Goal: Check status: Verify the current state of an ongoing process or item

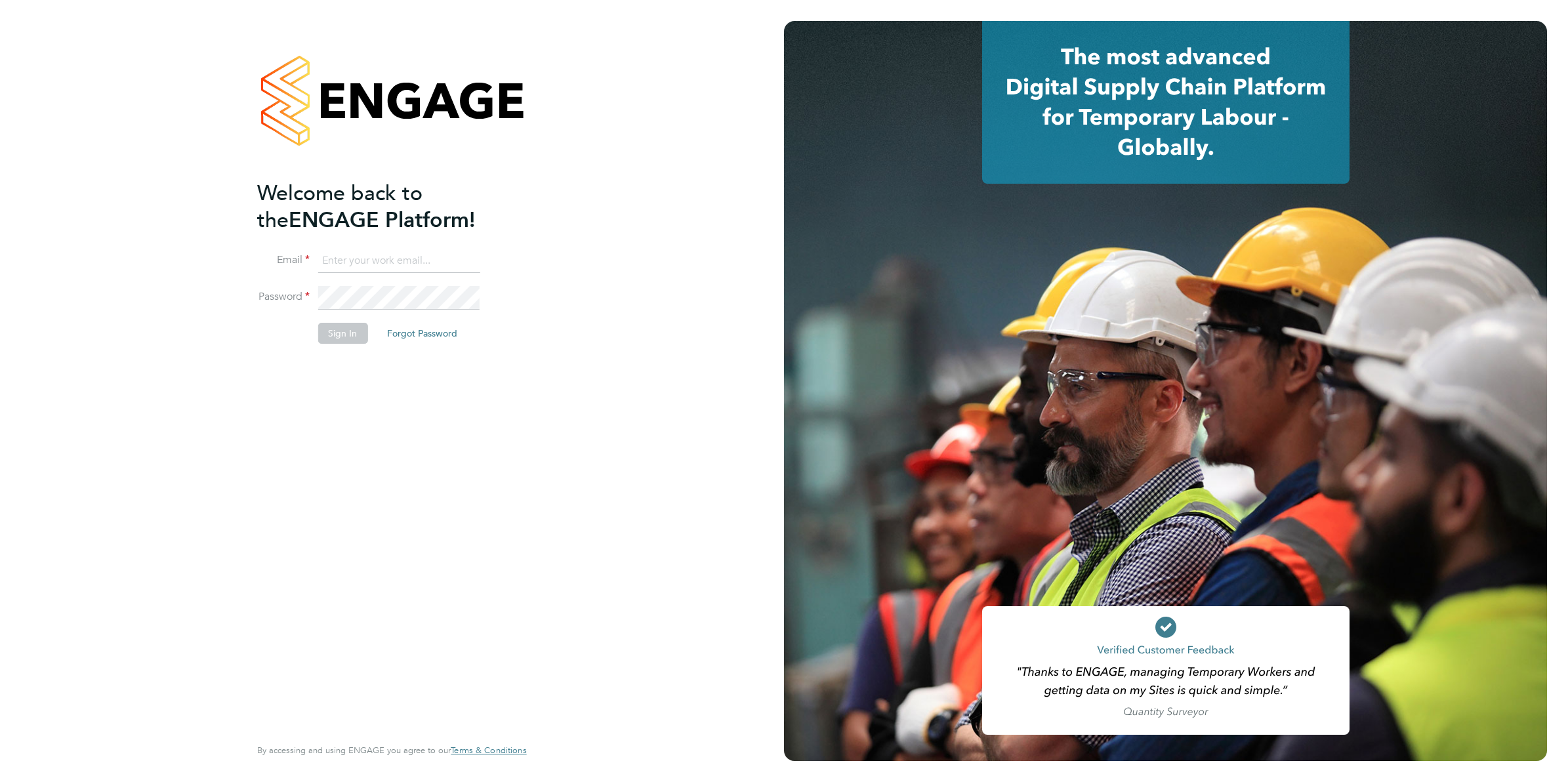
type input "Joanne@f-mead.com"
click at [348, 336] on button "Sign In" at bounding box center [342, 333] width 50 height 21
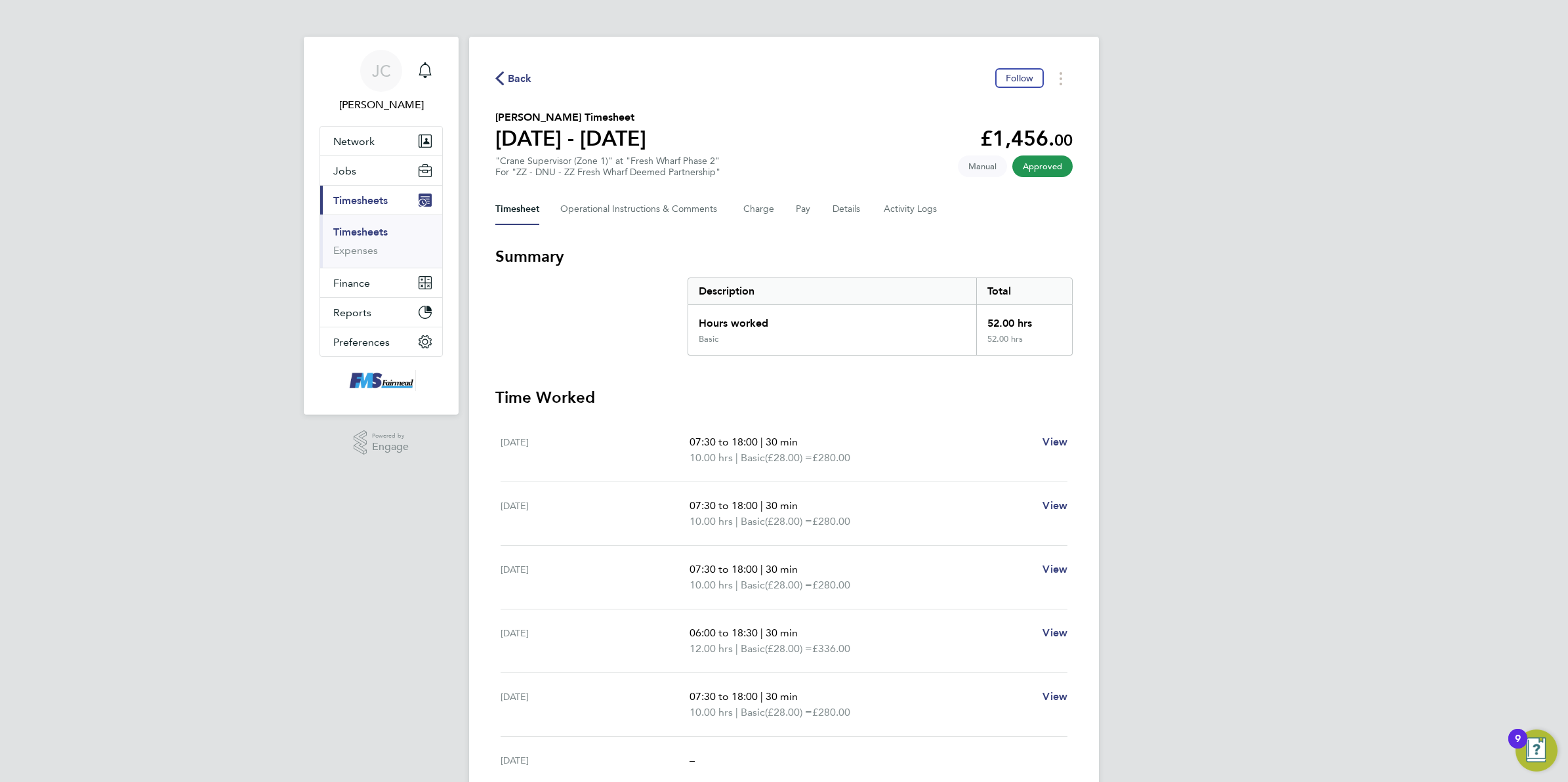
click at [516, 83] on span "Back" at bounding box center [519, 78] width 25 height 15
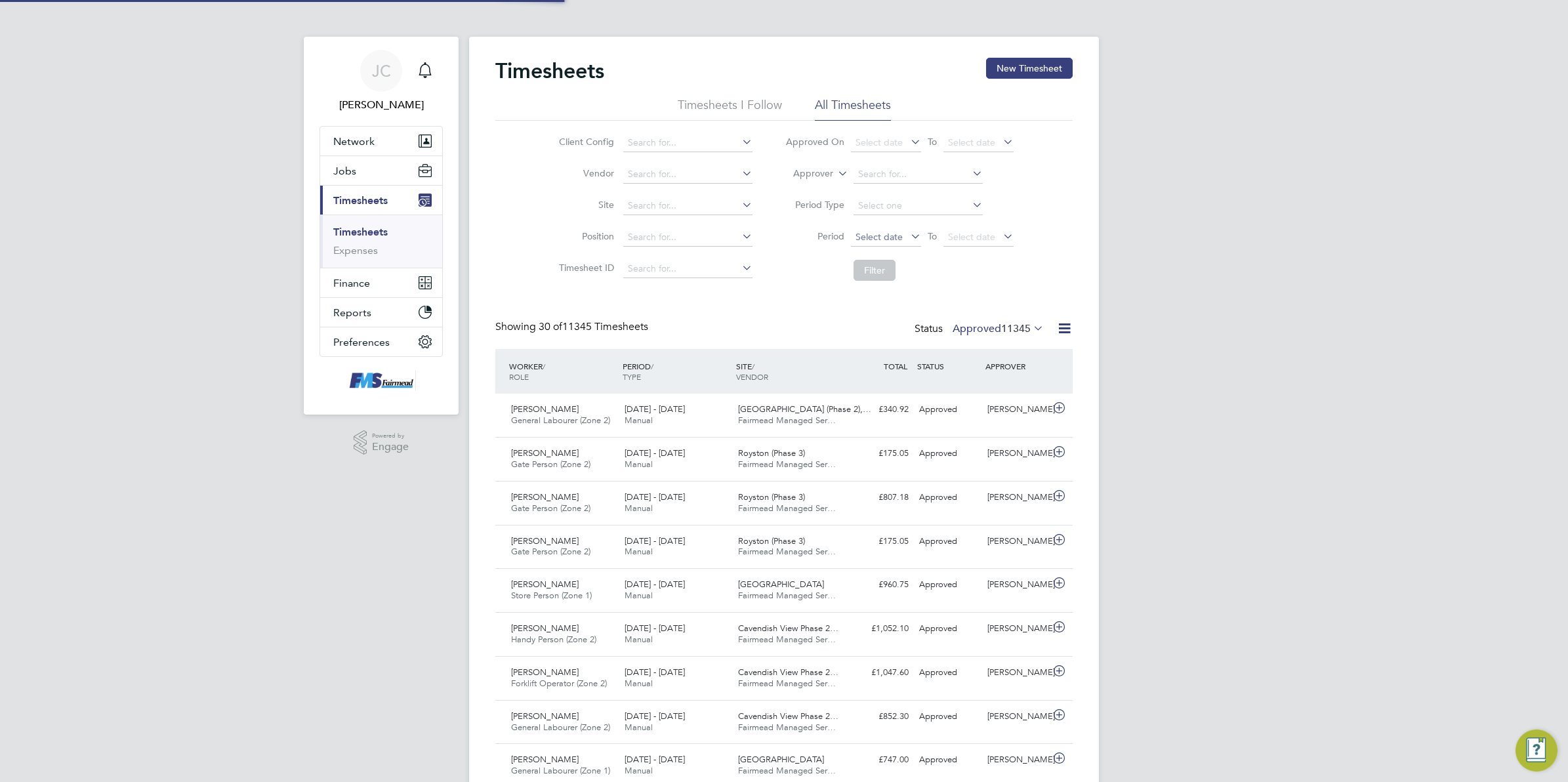
click at [903, 242] on span "Select date" at bounding box center [886, 238] width 70 height 18
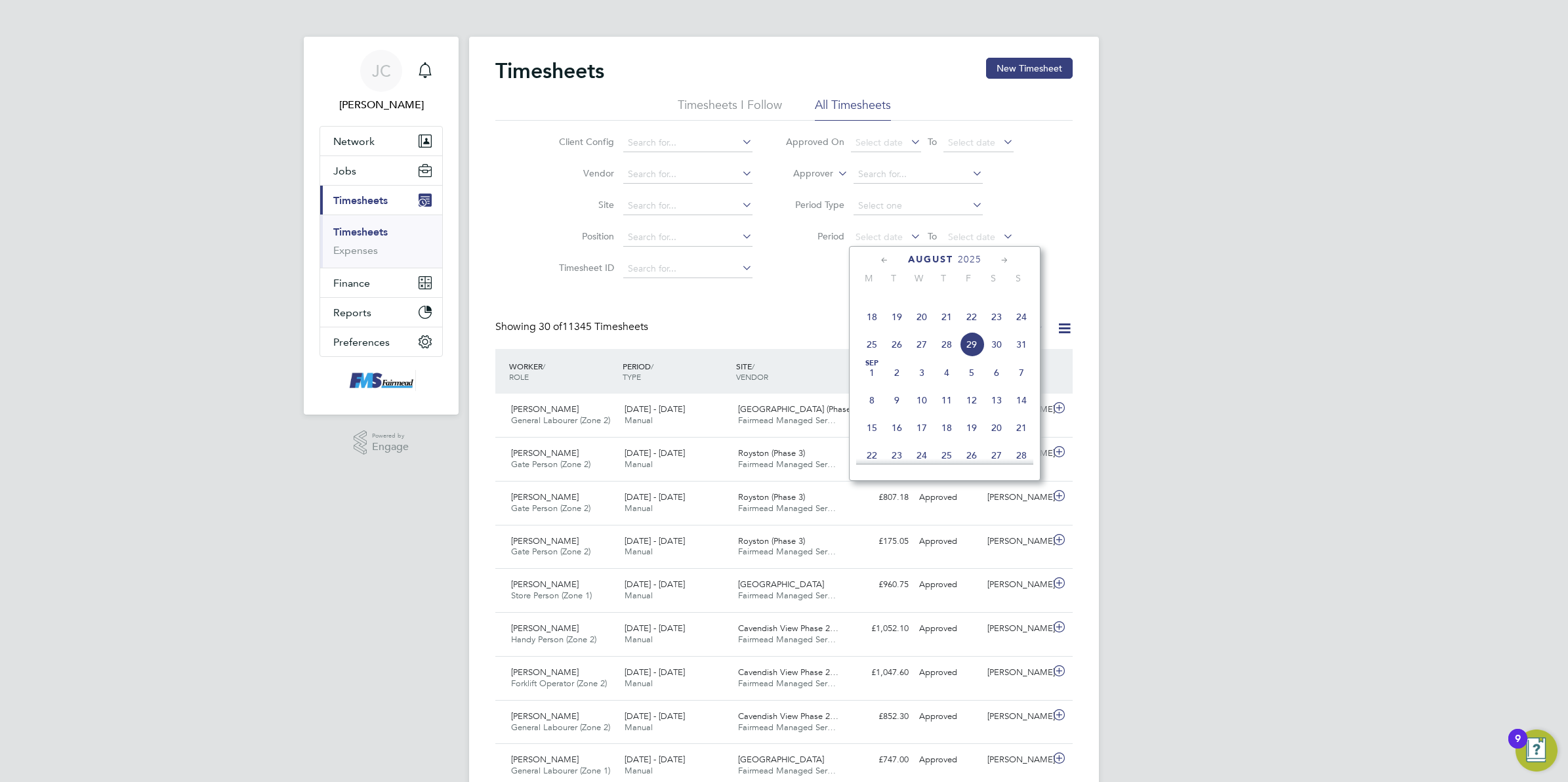
click at [867, 329] on span "18" at bounding box center [872, 317] width 25 height 25
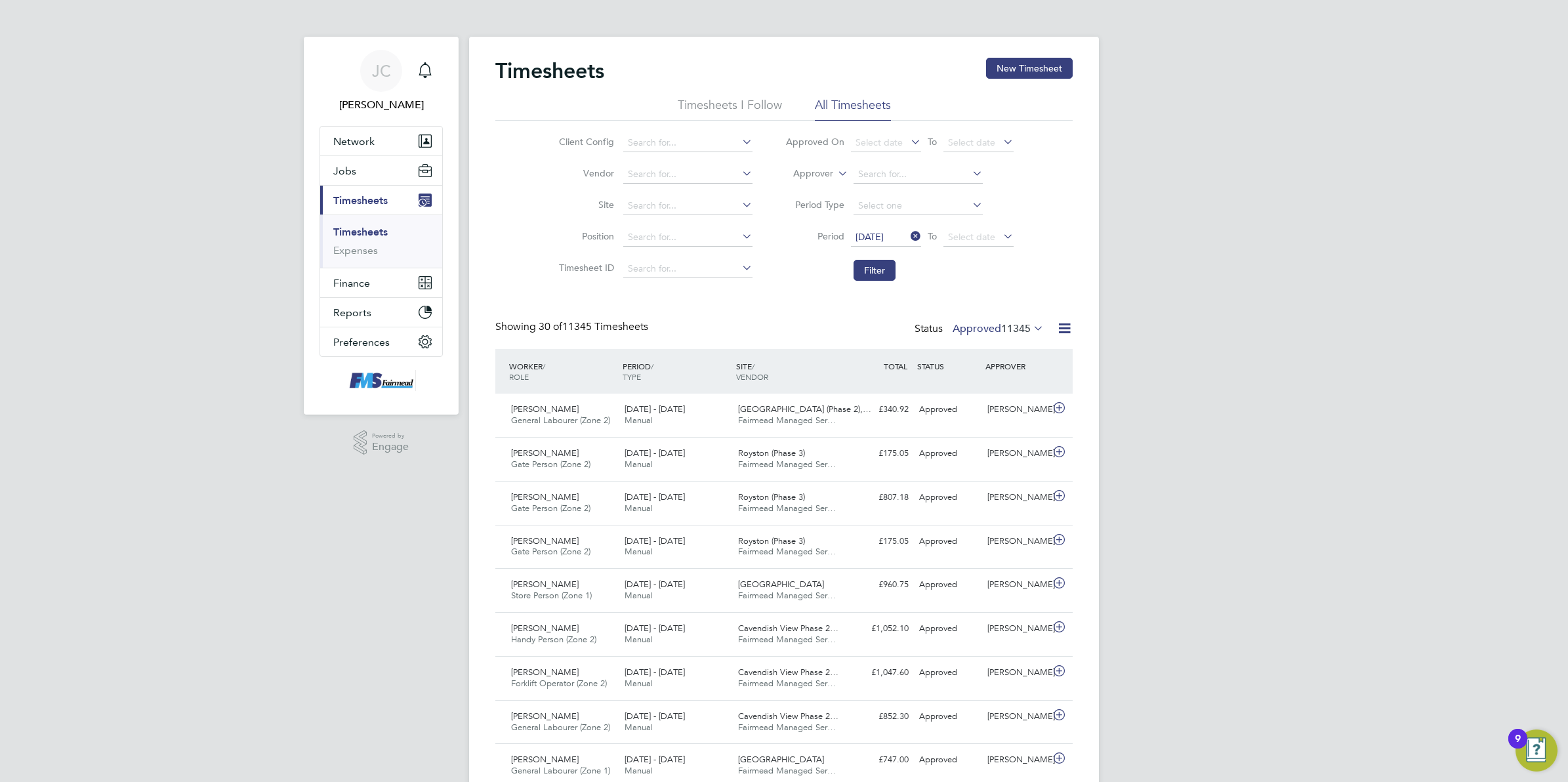
click at [1000, 237] on icon at bounding box center [1000, 236] width 0 height 18
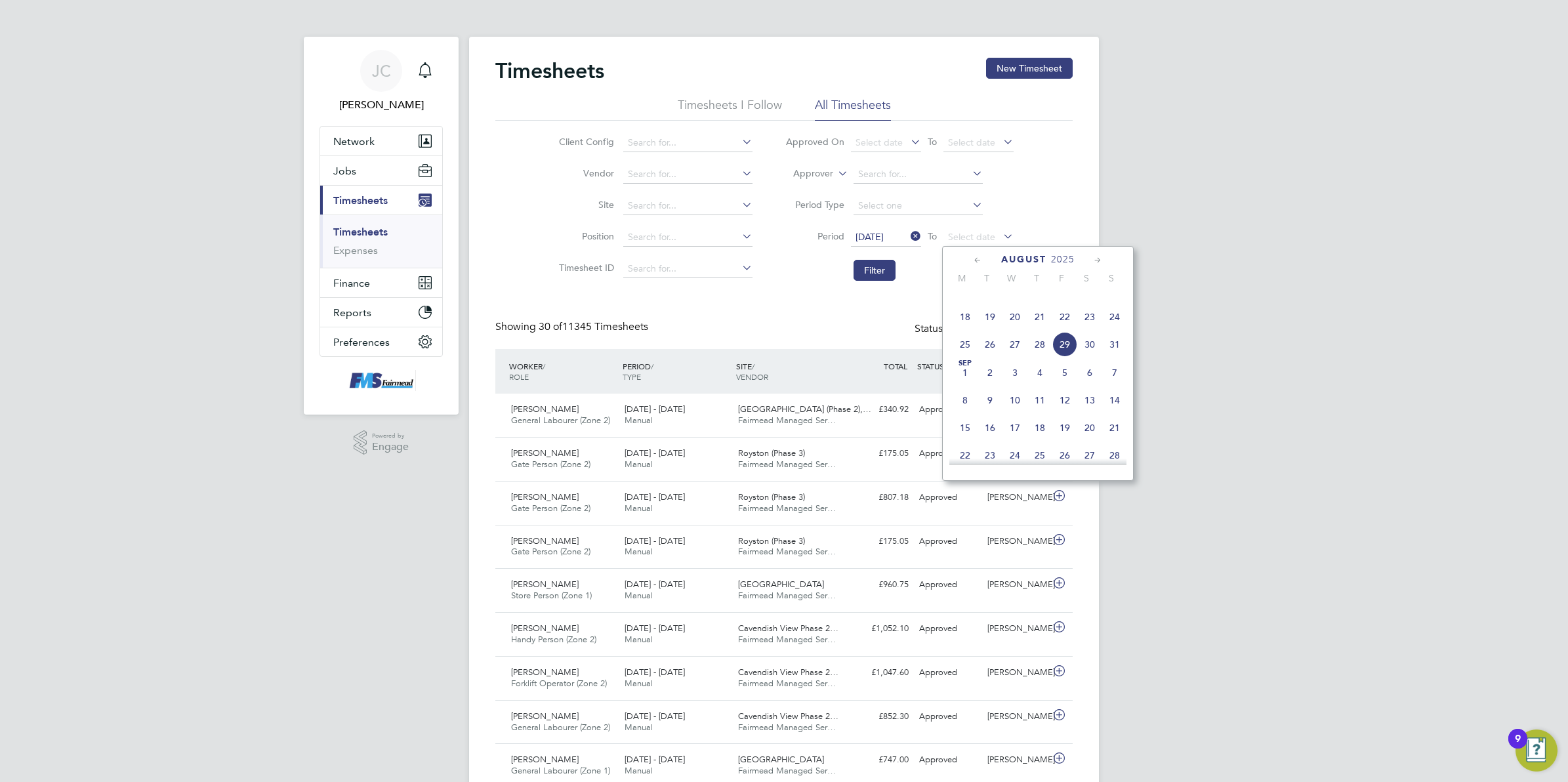
click at [1112, 329] on span "24" at bounding box center [1114, 317] width 25 height 25
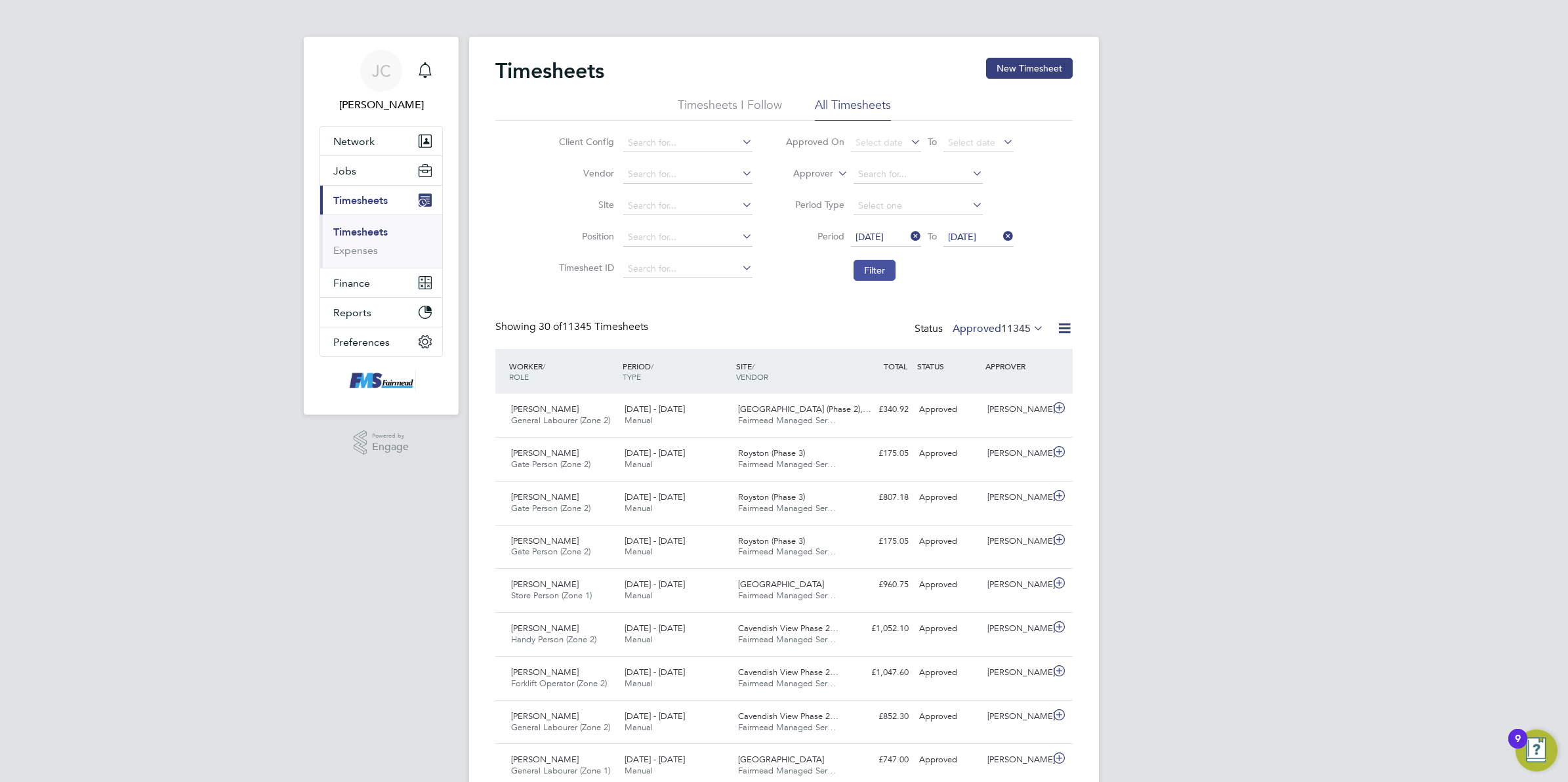
click at [878, 272] on button "Filter" at bounding box center [875, 270] width 42 height 21
click at [591, 510] on span "Store Person (Zone 1)" at bounding box center [551, 508] width 81 height 11
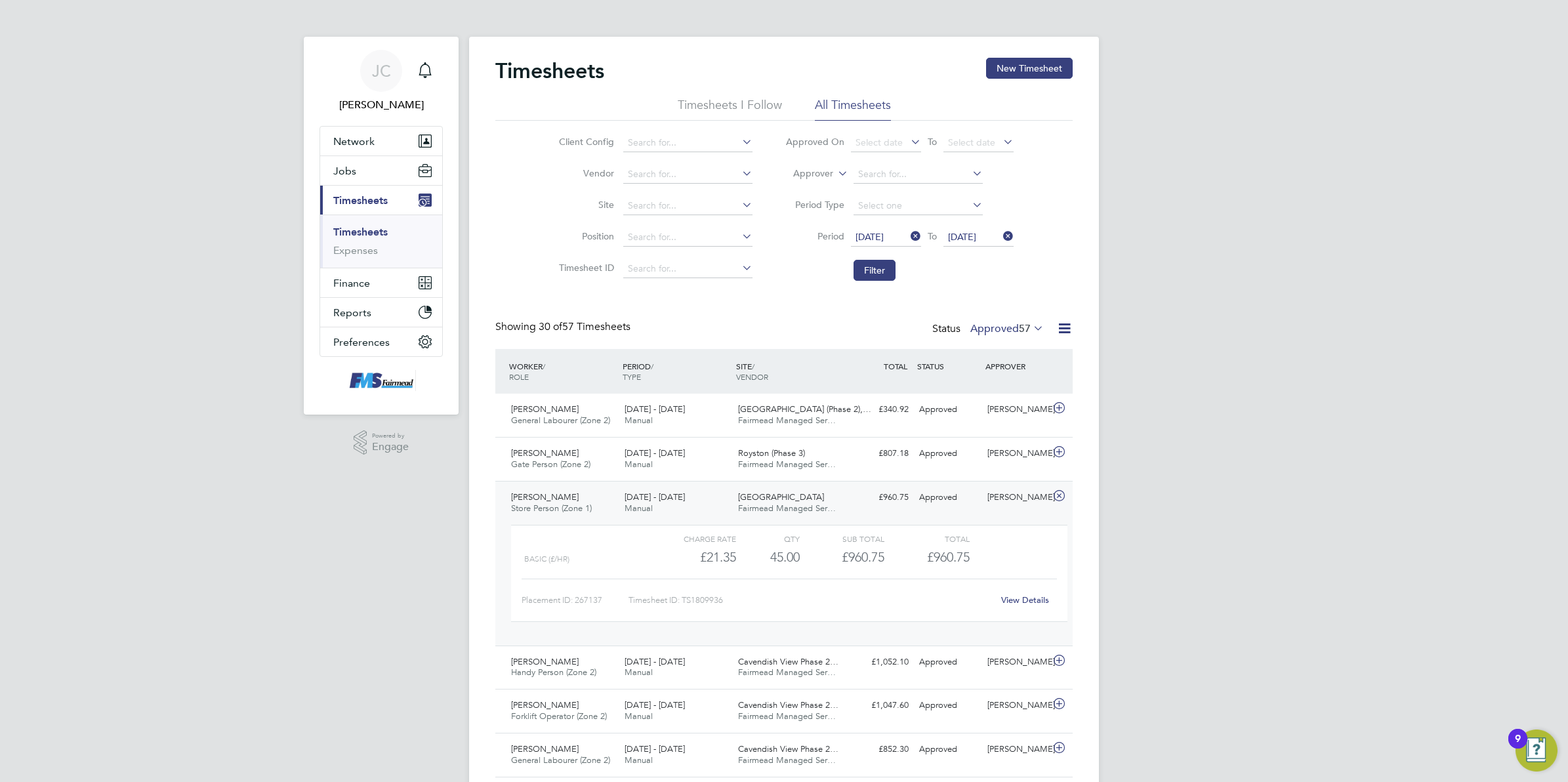
click at [1019, 602] on link "View Details" at bounding box center [1025, 600] width 48 height 11
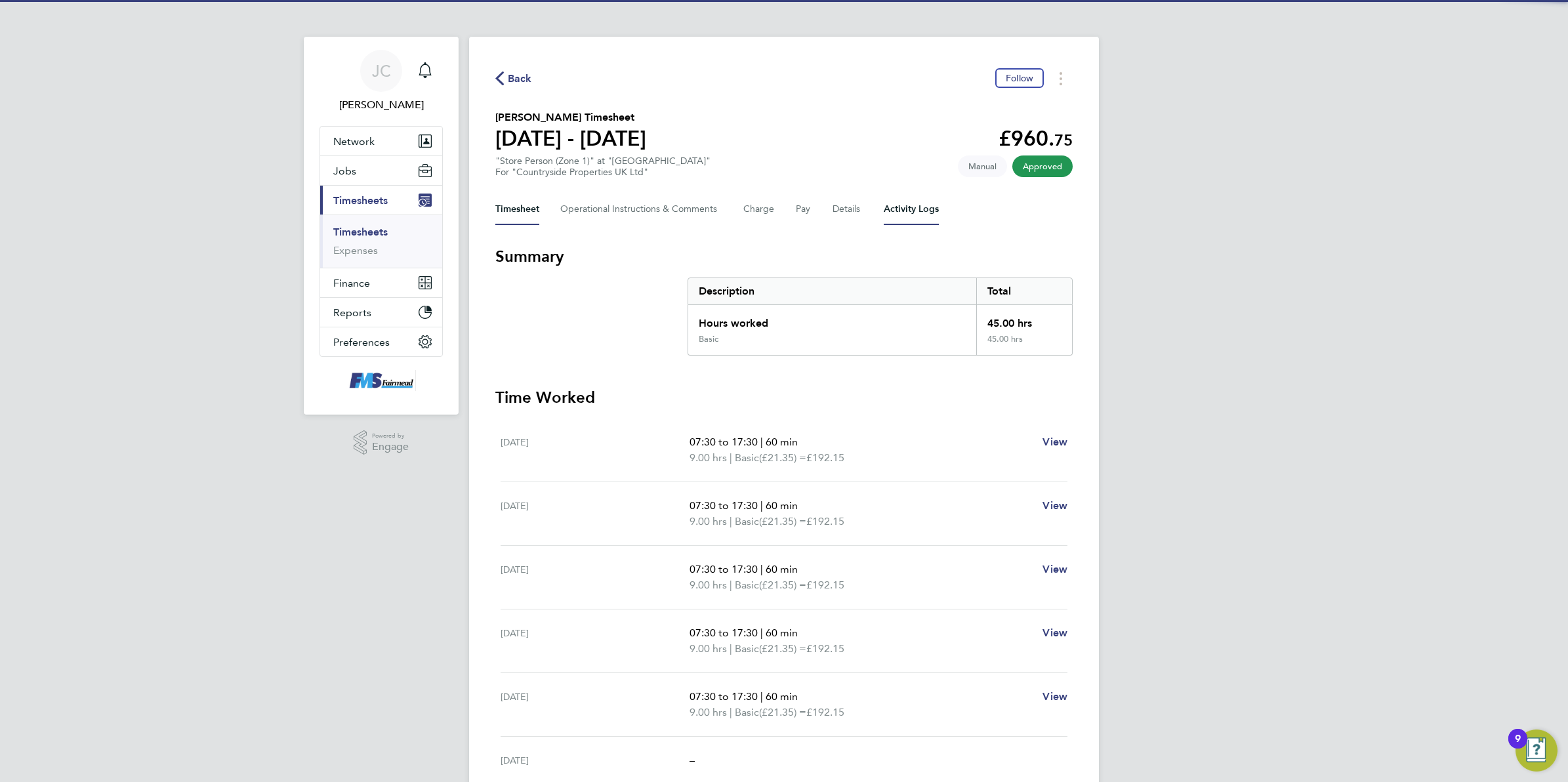
drag, startPoint x: 932, startPoint y: 200, endPoint x: 964, endPoint y: 198, distance: 32.1
click at [932, 199] on Logs-tab "Activity Logs" at bounding box center [911, 209] width 55 height 32
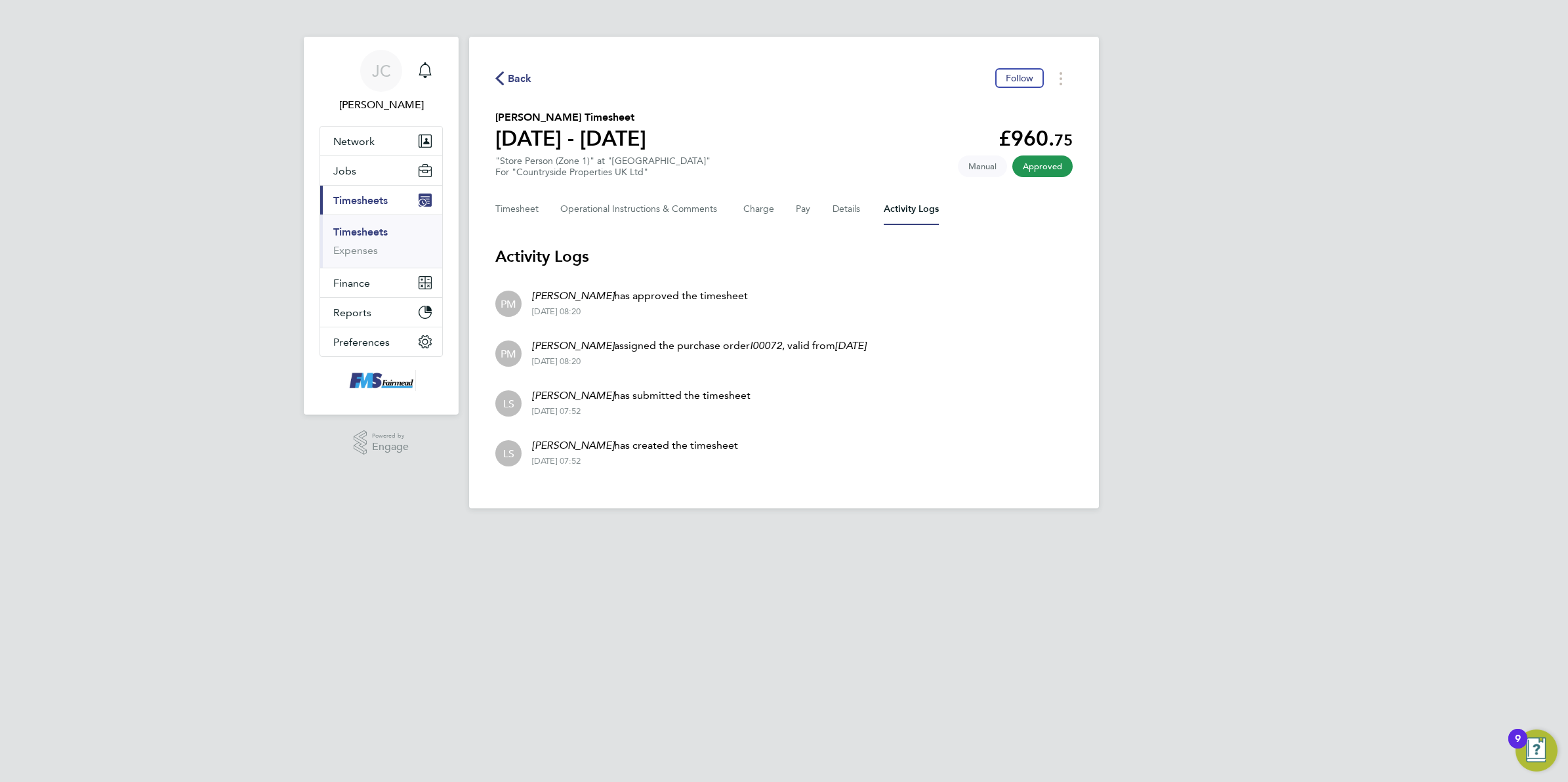
click at [1208, 365] on div "JC Joanne Conway Notifications Applications: Network Team Members Businesses Si…" at bounding box center [784, 264] width 1568 height 529
